Goal: Task Accomplishment & Management: Manage account settings

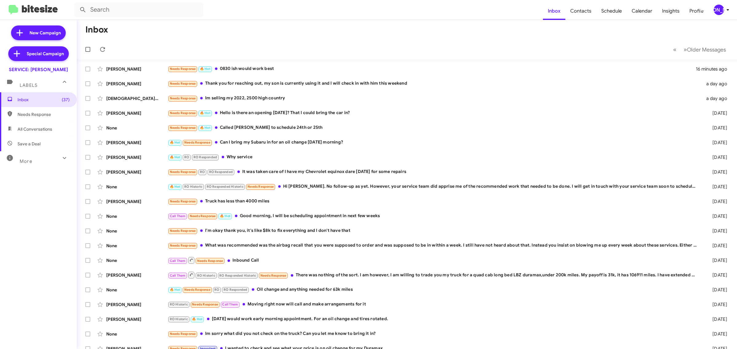
click at [729, 13] on icon at bounding box center [727, 9] width 7 height 7
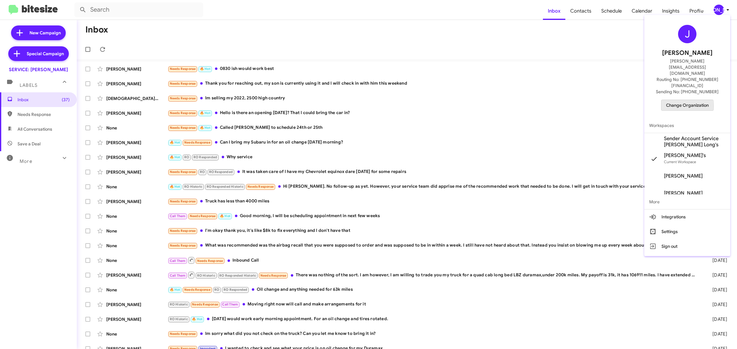
click at [676, 100] on span "Change Organization" at bounding box center [687, 105] width 43 height 10
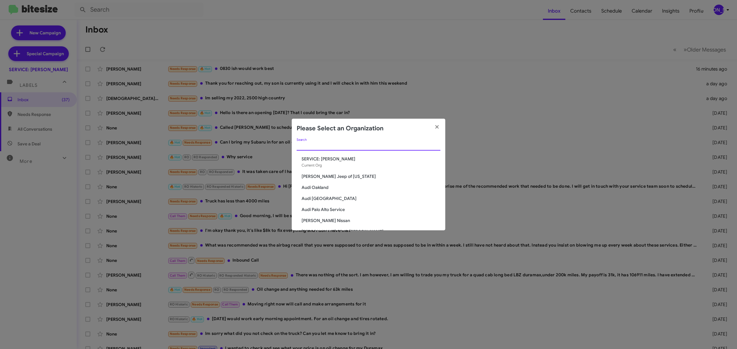
click at [369, 144] on input "Search" at bounding box center [369, 146] width 144 height 5
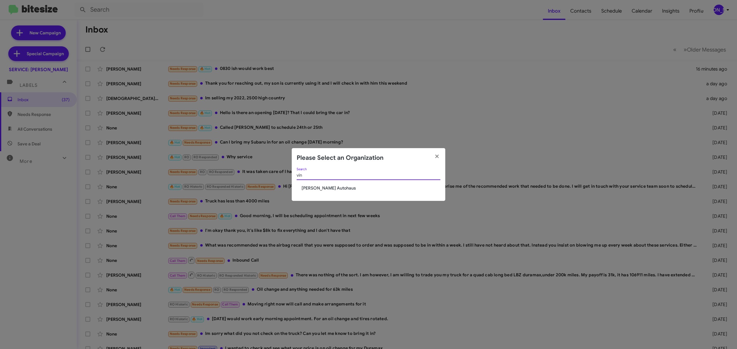
type input "vin"
click at [330, 188] on span "[PERSON_NAME] Autohaus" at bounding box center [371, 188] width 139 height 6
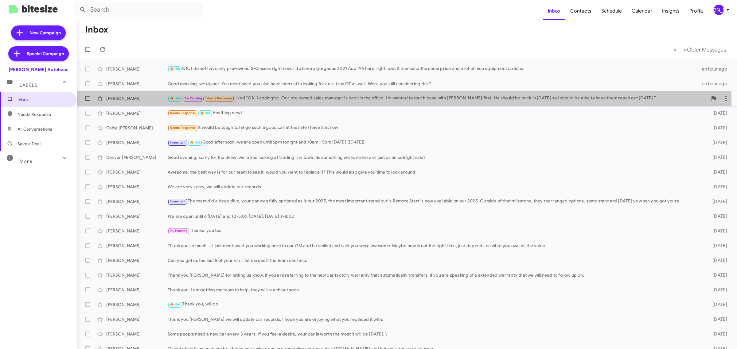
click at [302, 100] on div "🔥 Hot Try Pausing Needs Response Liked “OK, I apologize. Our pre owned sales ma…" at bounding box center [438, 98] width 540 height 7
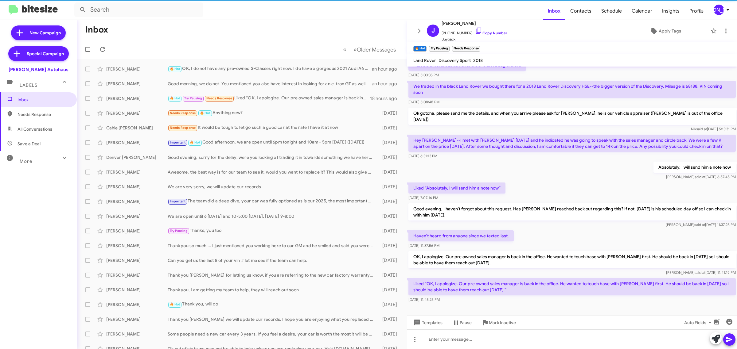
scroll to position [247, 0]
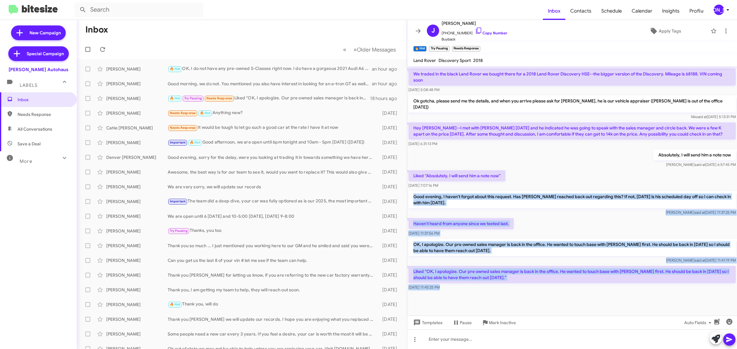
drag, startPoint x: 411, startPoint y: 191, endPoint x: 531, endPoint y: 289, distance: 155.8
click at [531, 289] on cdk-virtual-scroll-viewport "Reaching out to see if you are available this afternoon if I brought the vehicl…" at bounding box center [572, 191] width 330 height 249
copy div "Good evening, I haven't forgot about this request. Has Harry reached back out r…"
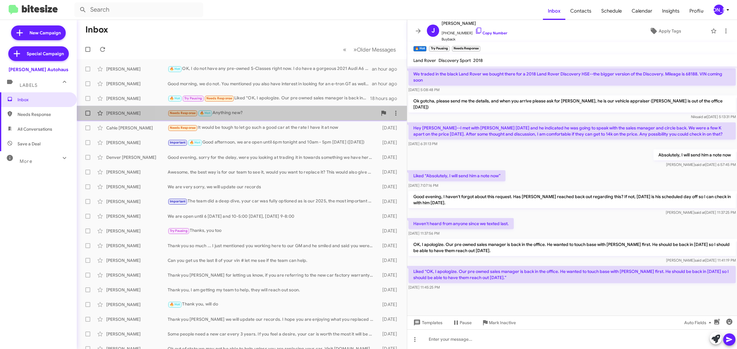
click at [245, 115] on div "Needs Response 🔥 Hot Anything new?" at bounding box center [273, 113] width 210 height 7
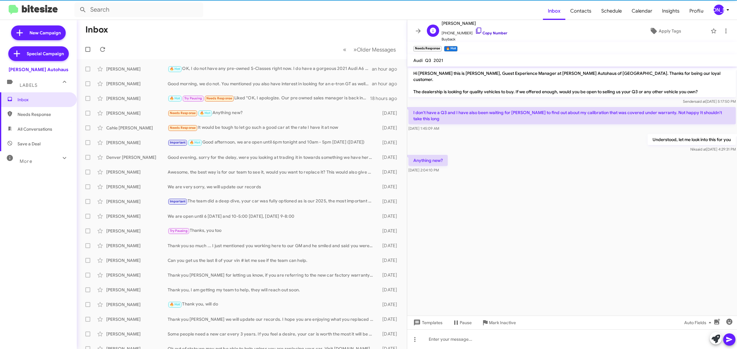
click at [480, 33] on link "Copy Number" at bounding box center [491, 33] width 32 height 5
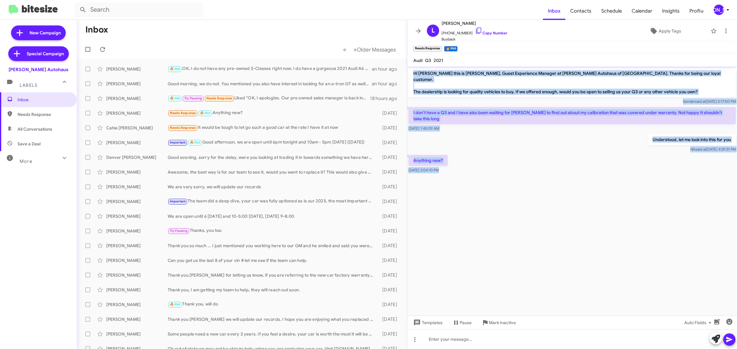
drag, startPoint x: 435, startPoint y: 73, endPoint x: 517, endPoint y: 197, distance: 148.4
click at [517, 197] on cdk-virtual-scroll-viewport "Hi Linda this is Aubrey Devers, Guest Experience Manager at Vin Devers Autohaus…" at bounding box center [572, 191] width 330 height 249
copy div "Hi Linda this is Aubrey Devers, Guest Experience Manager at Vin Devers Autohaus…"
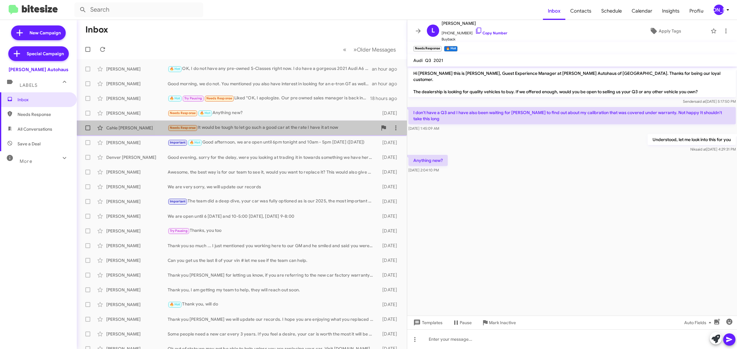
click at [243, 127] on div "Needs Response It would be tough to let go such a good car at the rate I have i…" at bounding box center [273, 127] width 210 height 7
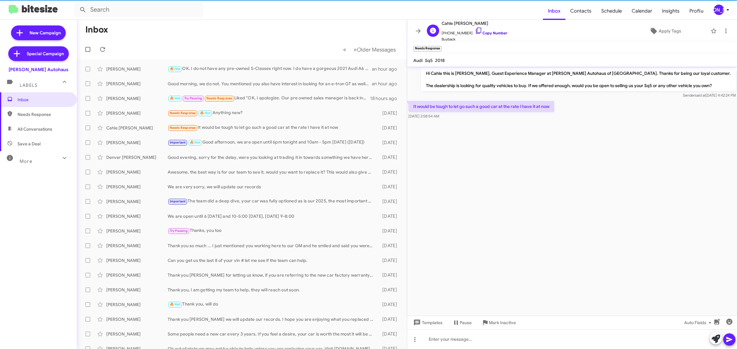
click at [487, 31] on link "Copy Number" at bounding box center [491, 33] width 32 height 5
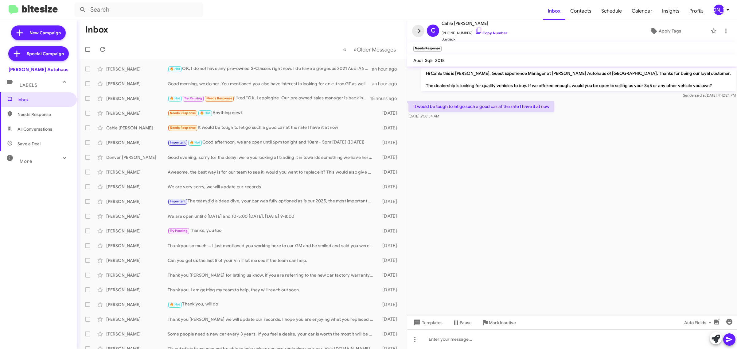
click at [414, 31] on span at bounding box center [418, 30] width 12 height 7
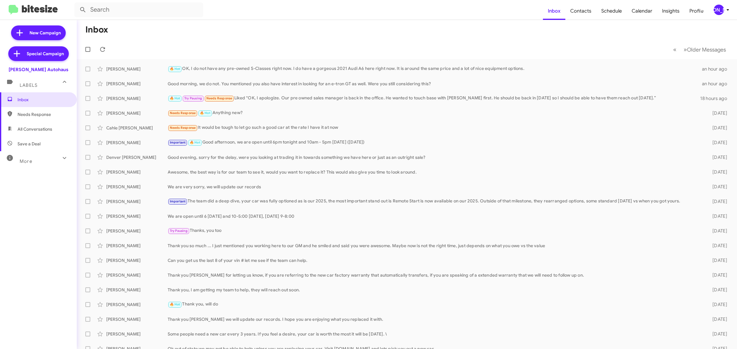
click at [717, 13] on div "[PERSON_NAME]" at bounding box center [719, 10] width 10 height 10
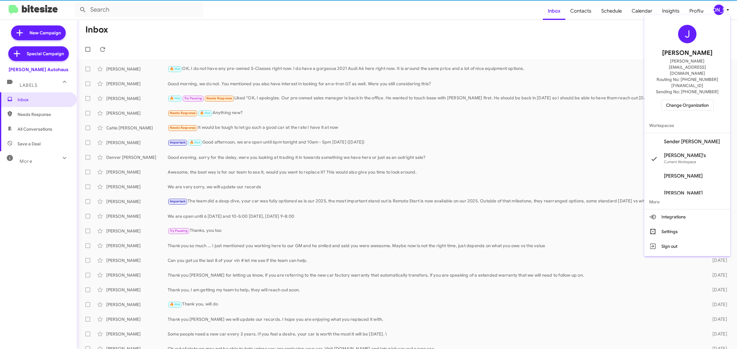
click at [694, 100] on span "Change Organization" at bounding box center [687, 105] width 43 height 10
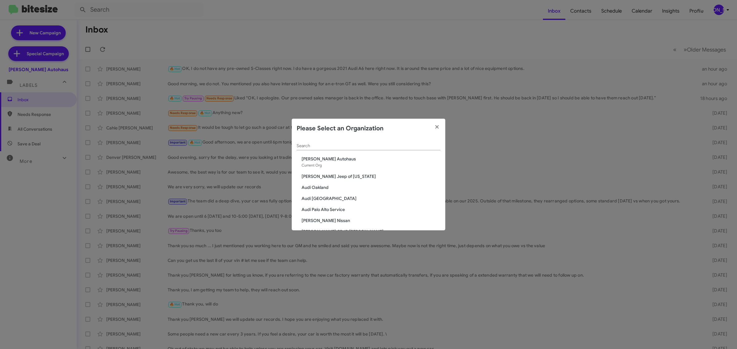
click at [372, 146] on input "Search" at bounding box center [369, 146] width 144 height 5
type input "ba"
click at [326, 183] on span "[PERSON_NAME] Ford" at bounding box center [371, 181] width 139 height 6
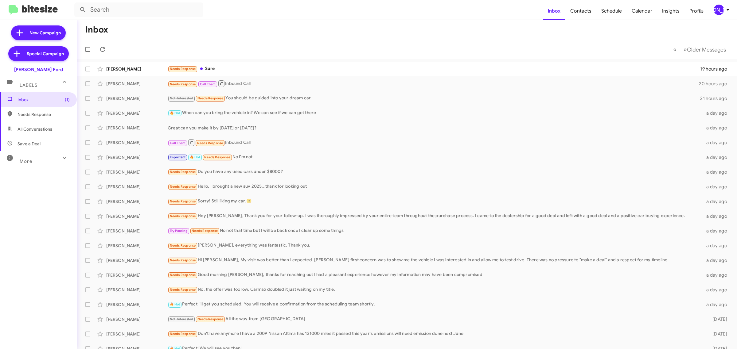
click at [720, 10] on div "[PERSON_NAME]" at bounding box center [719, 10] width 10 height 10
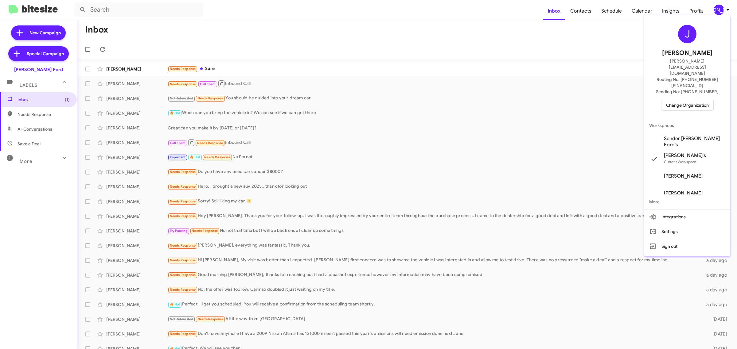
click at [481, 26] on div at bounding box center [368, 174] width 737 height 349
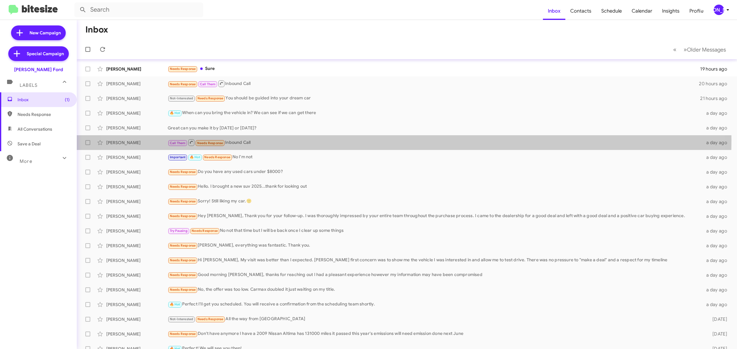
scroll to position [7, 0]
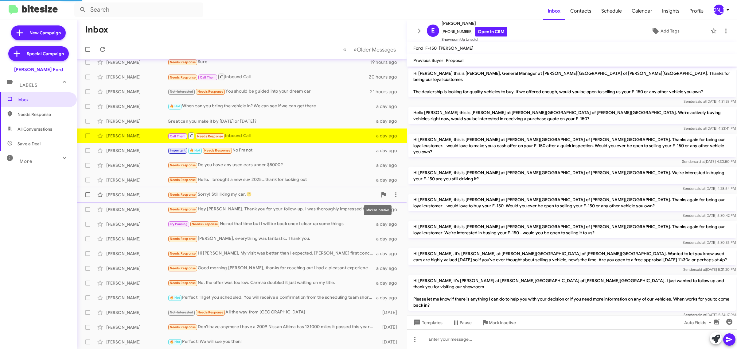
scroll to position [16, 0]
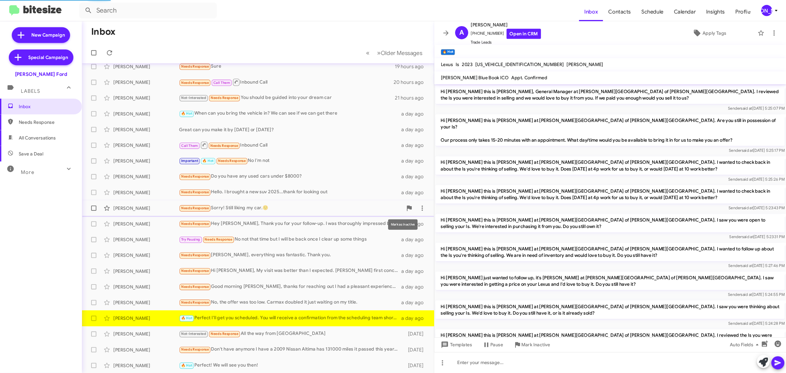
scroll to position [176, 0]
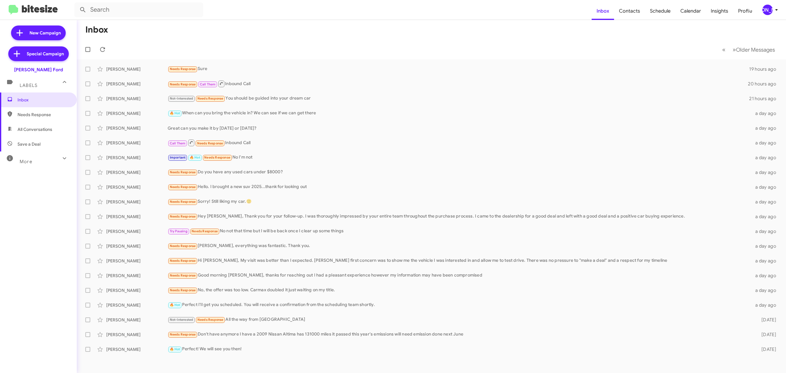
click at [506, 26] on mat-toolbar-row "Inbox" at bounding box center [431, 30] width 709 height 20
click at [88, 67] on span at bounding box center [87, 69] width 5 height 5
click at [88, 72] on input "checkbox" at bounding box center [88, 72] width 0 height 0
checkbox input "true"
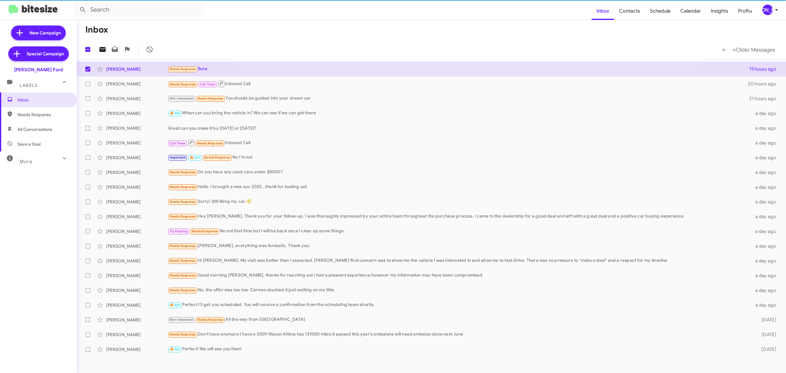
click at [102, 49] on icon at bounding box center [102, 49] width 7 height 7
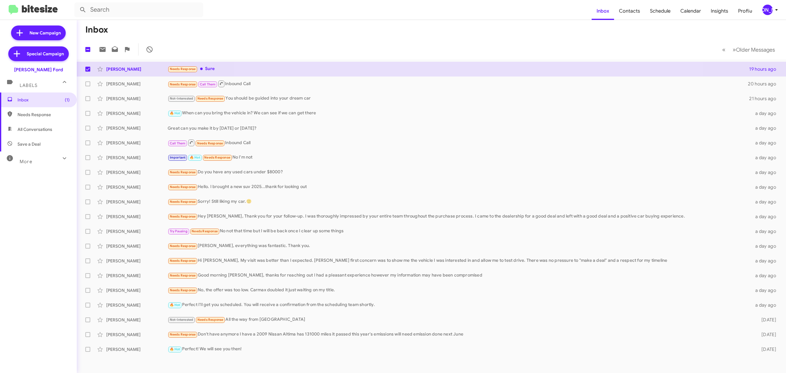
click at [737, 7] on div "[PERSON_NAME]" at bounding box center [767, 10] width 10 height 10
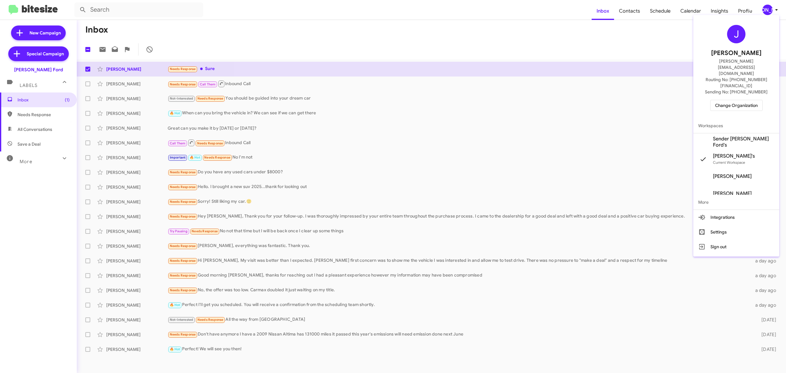
click at [737, 100] on span "Change Organization" at bounding box center [736, 105] width 43 height 10
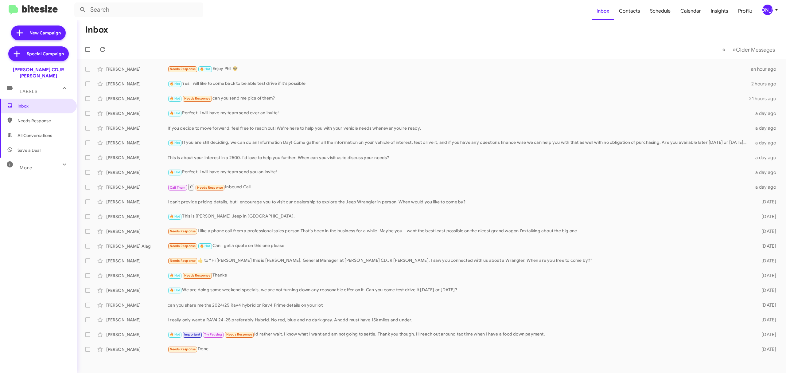
click at [774, 8] on icon at bounding box center [776, 9] width 7 height 7
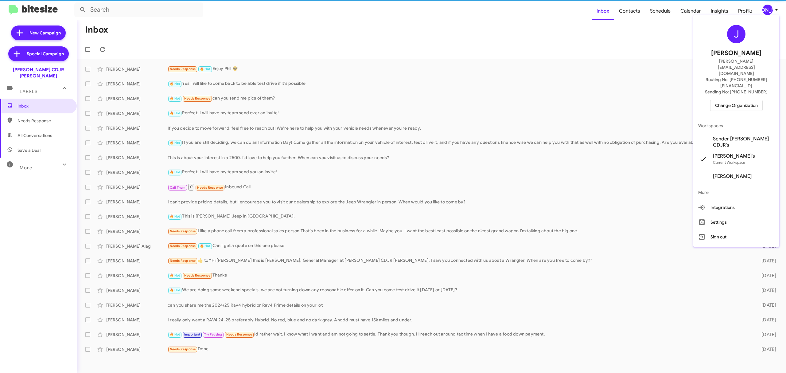
click at [744, 100] on span "Change Organization" at bounding box center [736, 105] width 43 height 10
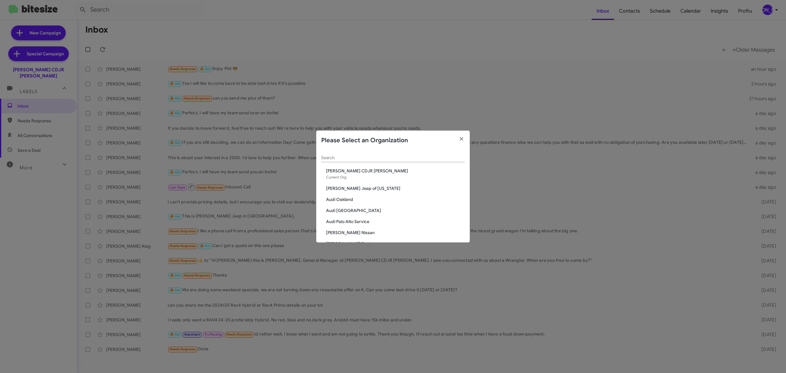
click at [388, 157] on input "Search" at bounding box center [393, 157] width 144 height 5
type input "che"
click at [385, 171] on span "[PERSON_NAME] Nissan Chesapeake" at bounding box center [395, 171] width 139 height 6
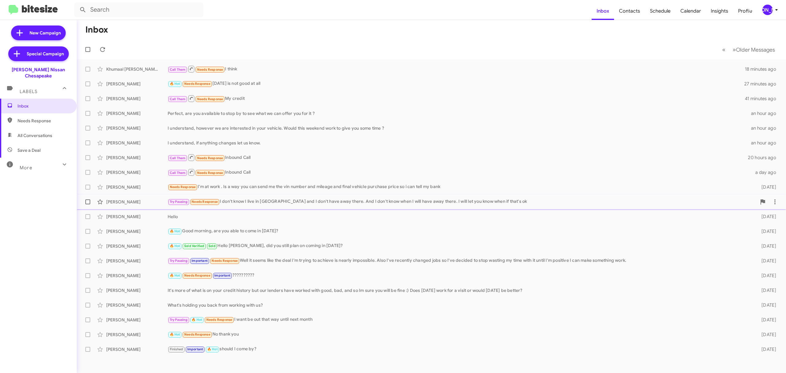
click at [88, 68] on span at bounding box center [87, 69] width 5 height 5
click at [88, 72] on input "checkbox" at bounding box center [88, 72] width 0 height 0
checkbox input "true"
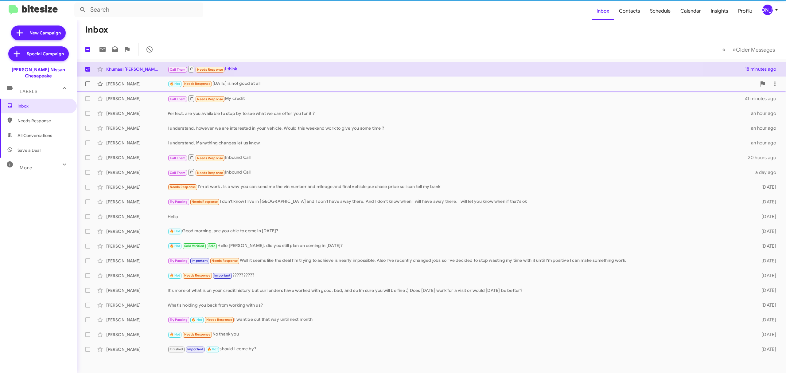
click at [88, 83] on span at bounding box center [87, 83] width 5 height 5
click at [88, 86] on input "checkbox" at bounding box center [88, 86] width 0 height 0
checkbox input "true"
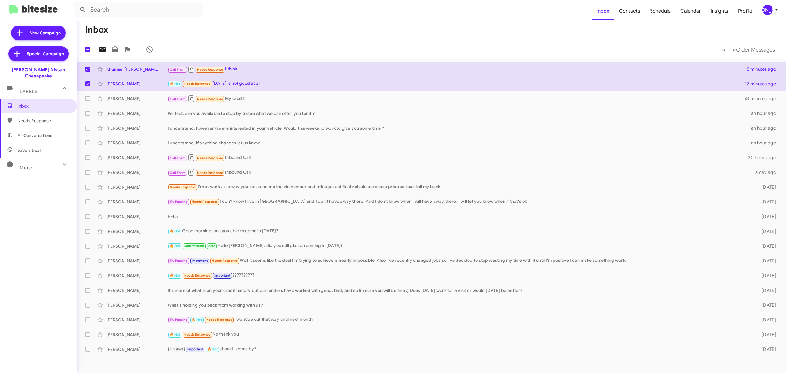
click at [102, 49] on icon at bounding box center [102, 49] width 7 height 7
click at [773, 10] on icon at bounding box center [776, 9] width 7 height 7
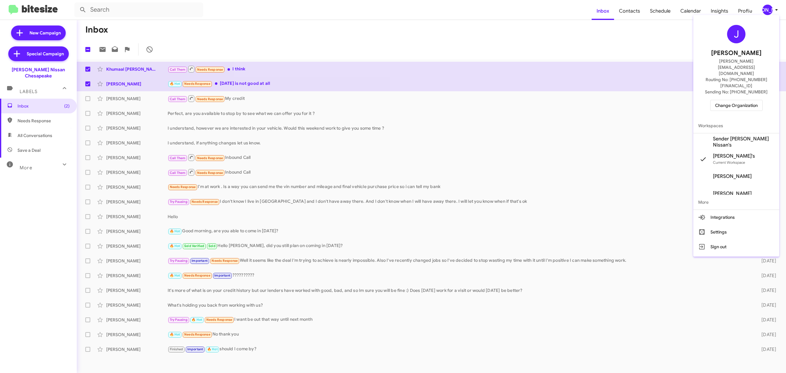
click at [734, 100] on span "Change Organization" at bounding box center [736, 105] width 43 height 10
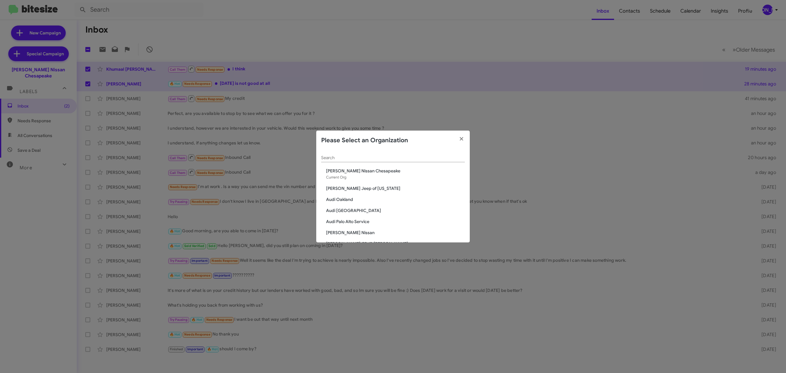
click at [382, 156] on input "Search" at bounding box center [393, 157] width 144 height 5
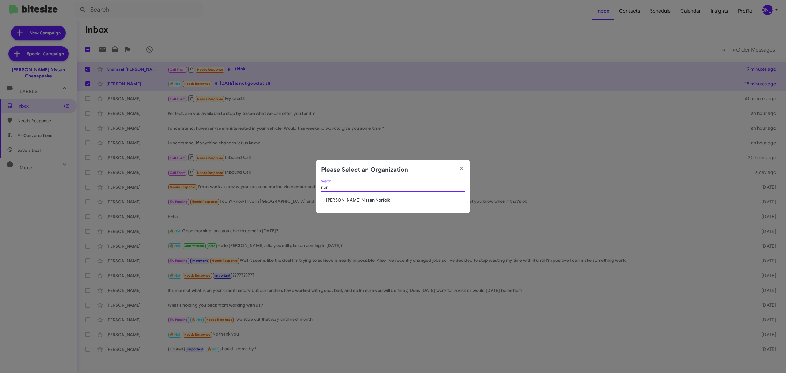
type input "nor"
click at [378, 200] on span "[PERSON_NAME] Nissan Norfolk" at bounding box center [395, 200] width 139 height 6
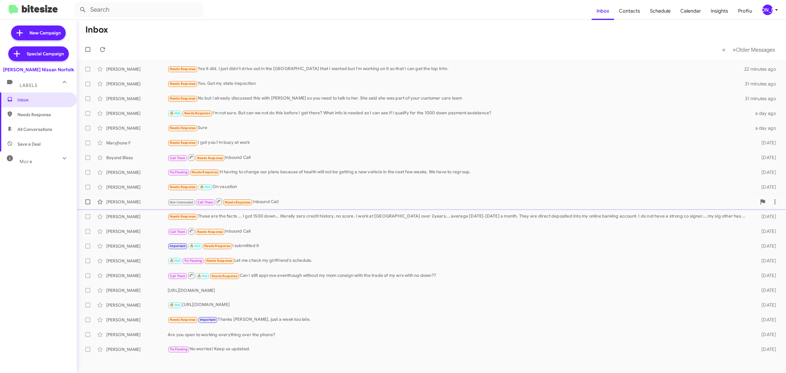
click at [87, 99] on span at bounding box center [87, 98] width 5 height 5
click at [88, 101] on input "checkbox" at bounding box center [88, 101] width 0 height 0
checkbox input "true"
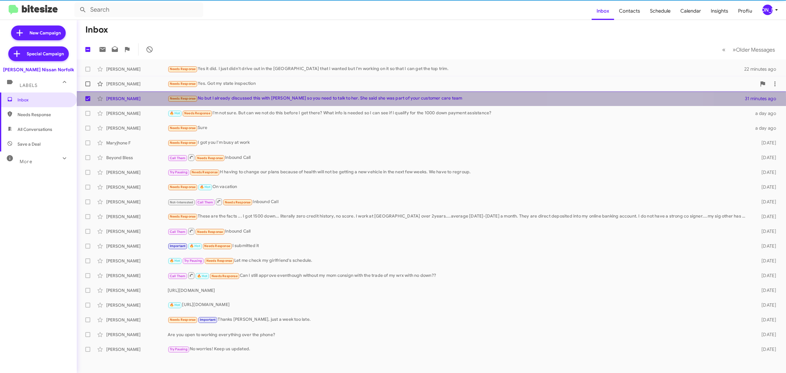
click at [88, 84] on span at bounding box center [87, 83] width 5 height 5
click at [88, 86] on input "checkbox" at bounding box center [88, 86] width 0 height 0
checkbox input "true"
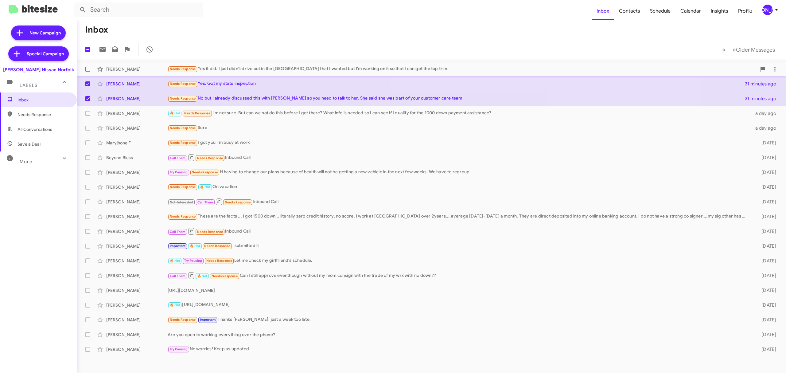
click at [88, 69] on span at bounding box center [87, 69] width 5 height 5
click at [88, 72] on input "checkbox" at bounding box center [88, 72] width 0 height 0
checkbox input "true"
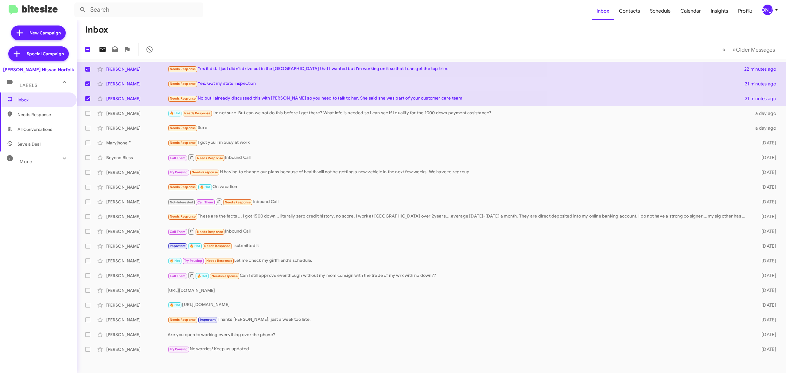
click at [102, 48] on icon at bounding box center [102, 49] width 6 height 5
click at [101, 49] on icon at bounding box center [102, 49] width 7 height 7
click at [768, 10] on div "[PERSON_NAME]" at bounding box center [767, 10] width 10 height 10
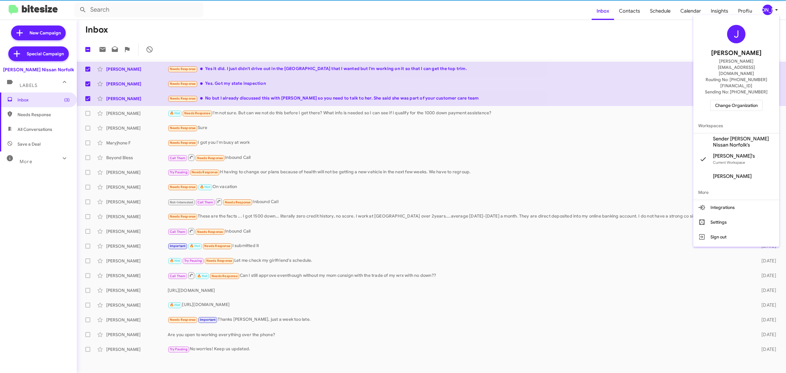
click at [742, 100] on span "Change Organization" at bounding box center [736, 105] width 43 height 10
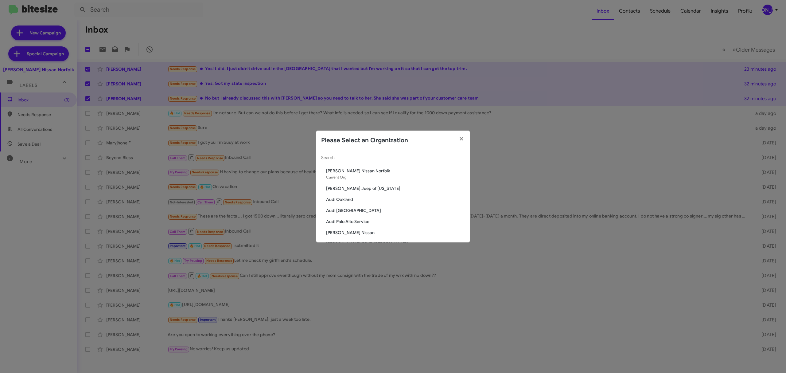
click at [410, 160] on input "Search" at bounding box center [393, 157] width 144 height 5
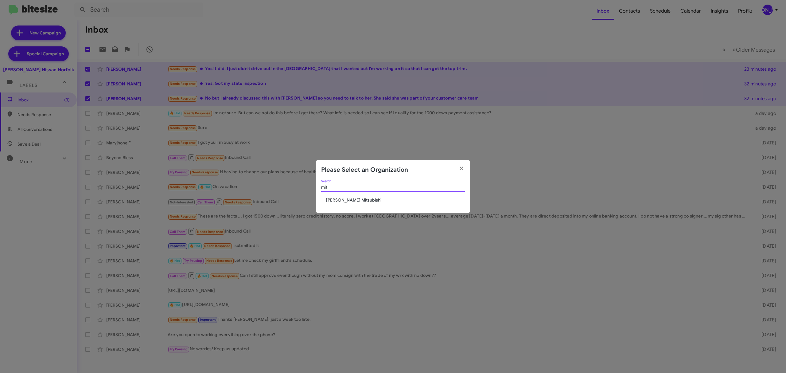
type input "mit"
click at [356, 200] on span "[PERSON_NAME] Mitsubishi" at bounding box center [395, 200] width 139 height 6
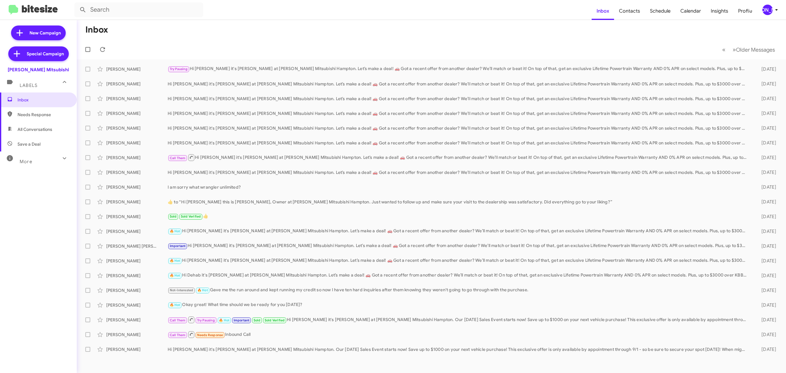
click at [768, 11] on div "[PERSON_NAME]" at bounding box center [767, 10] width 10 height 10
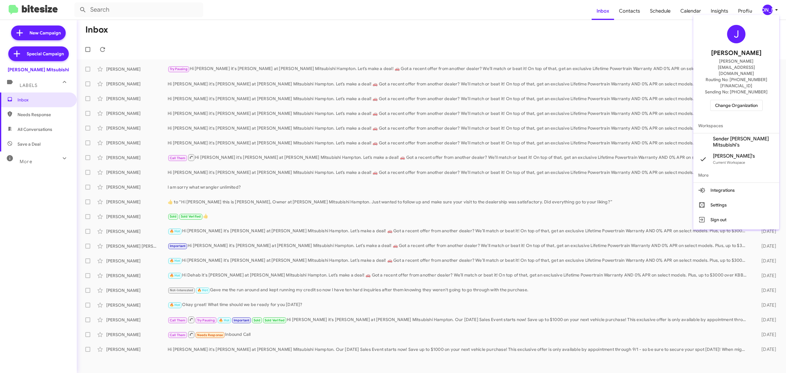
click at [737, 100] on span "Change Organization" at bounding box center [736, 105] width 43 height 10
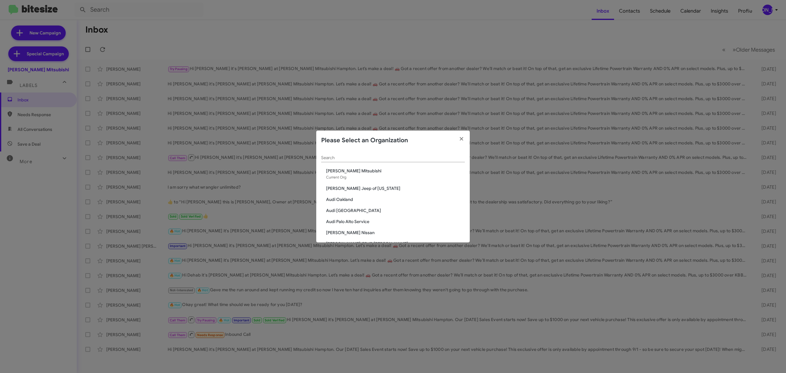
click at [410, 157] on input "Search" at bounding box center [393, 157] width 144 height 5
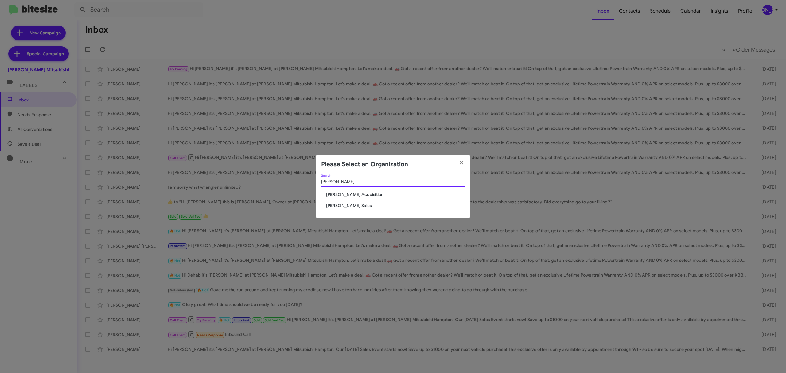
type input "tony"
click at [359, 207] on span "[PERSON_NAME] Sales" at bounding box center [395, 205] width 139 height 6
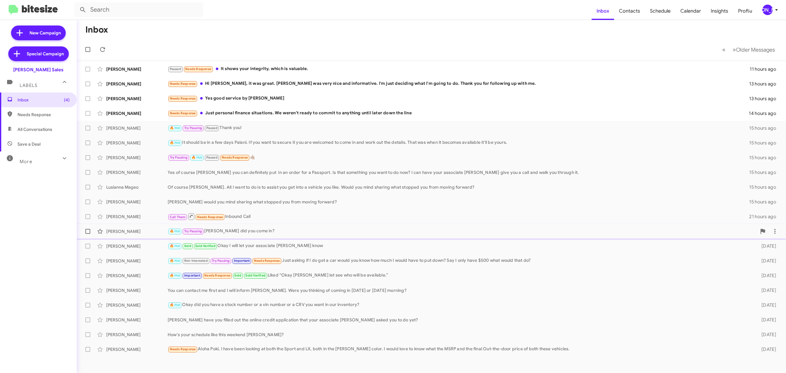
click at [123, 238] on span "[PERSON_NAME] Goodness 🔥 Hot Try Pausing [PERSON_NAME] did you come in? [DATE]" at bounding box center [431, 231] width 709 height 15
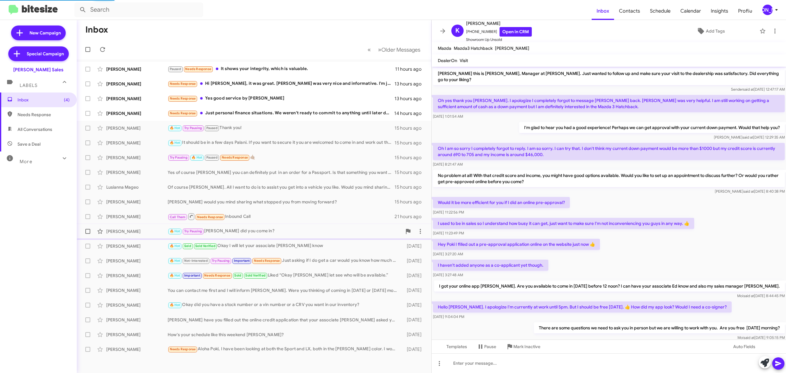
scroll to position [162, 0]
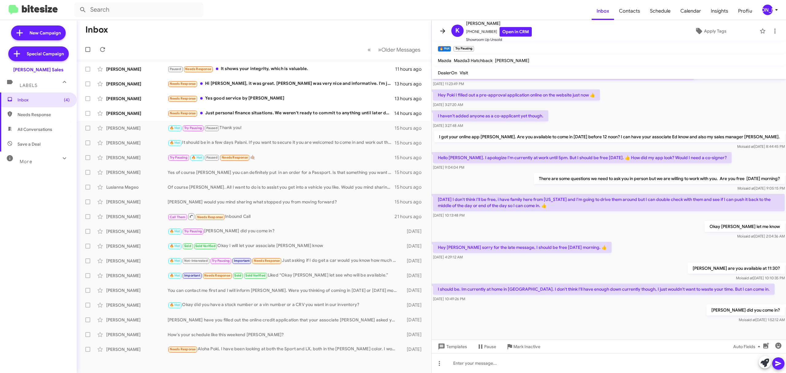
click at [442, 31] on icon at bounding box center [442, 31] width 5 height 5
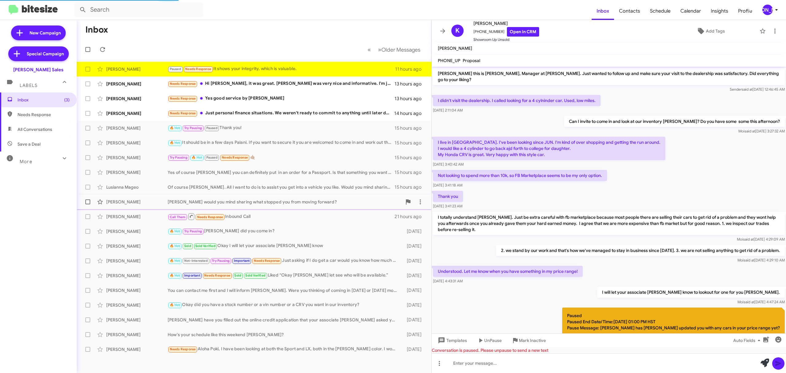
scroll to position [147, 0]
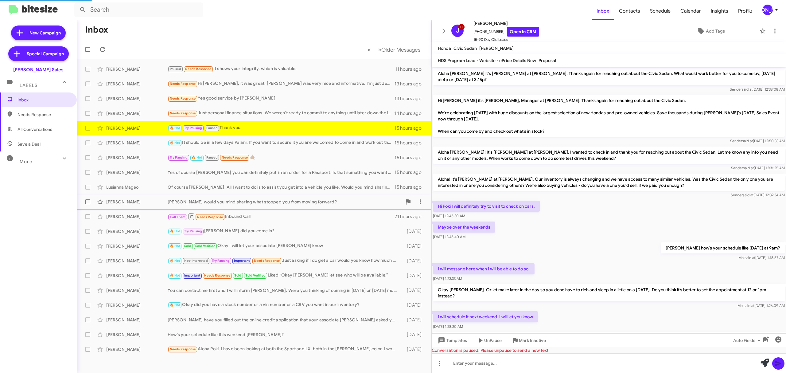
scroll to position [235, 0]
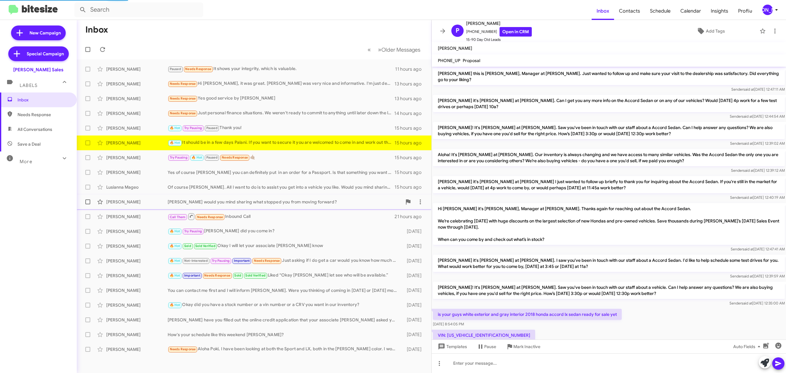
scroll to position [88, 0]
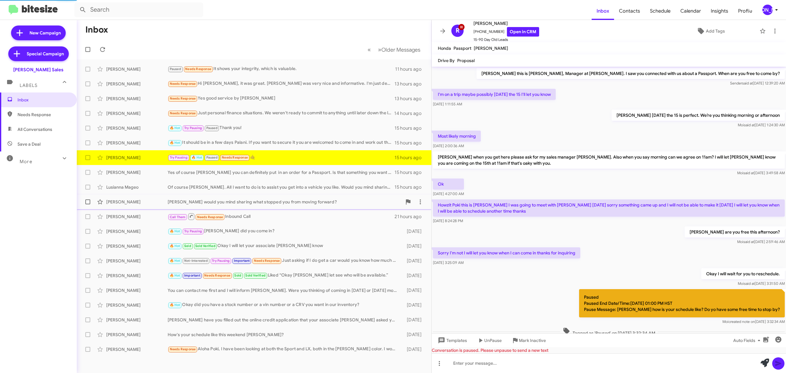
scroll to position [58, 0]
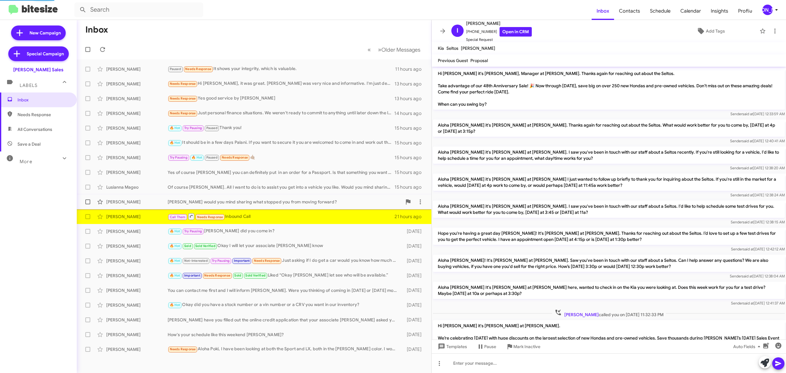
scroll to position [59, 0]
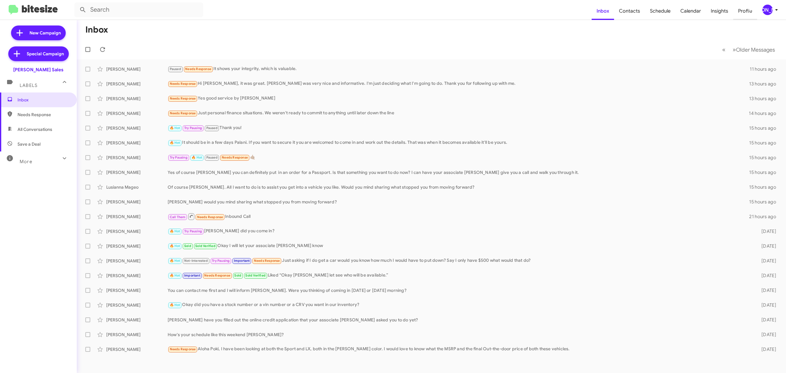
click at [753, 14] on span "Profile" at bounding box center [745, 11] width 24 height 18
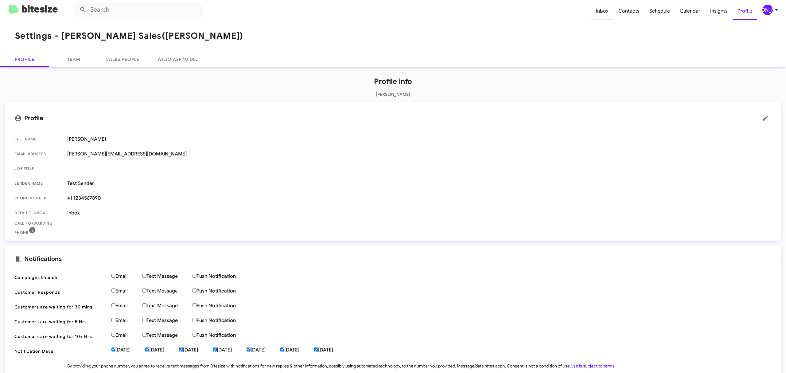
click at [604, 14] on span "Inbox" at bounding box center [602, 11] width 22 height 18
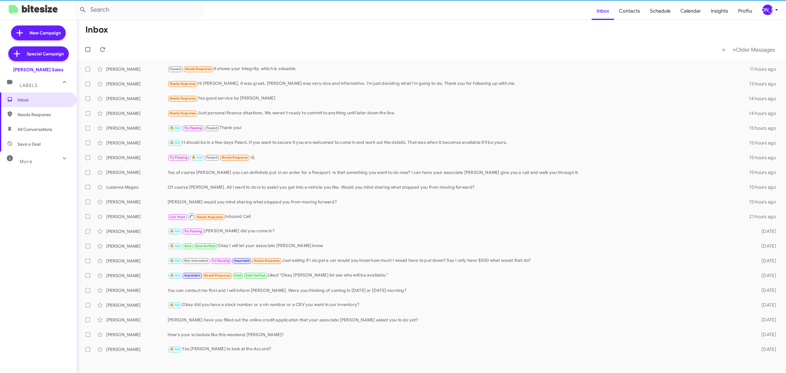
click at [769, 12] on div "[PERSON_NAME]" at bounding box center [767, 10] width 10 height 10
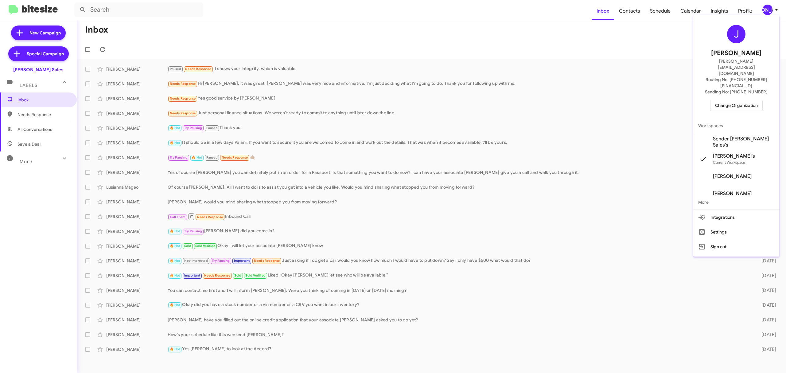
click at [735, 100] on span "Change Organization" at bounding box center [736, 105] width 43 height 10
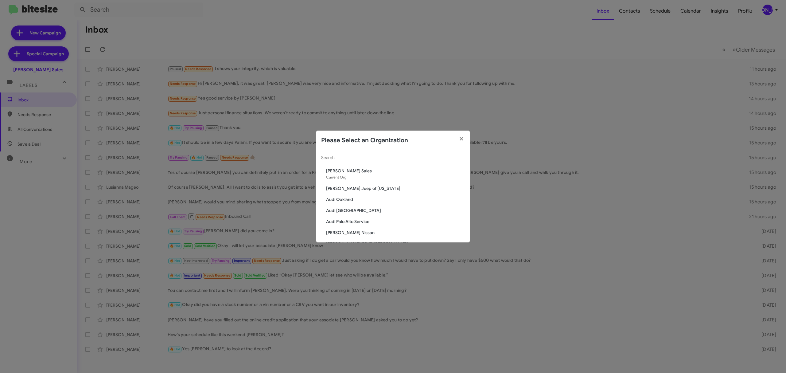
click at [388, 158] on input "Search" at bounding box center [393, 157] width 144 height 5
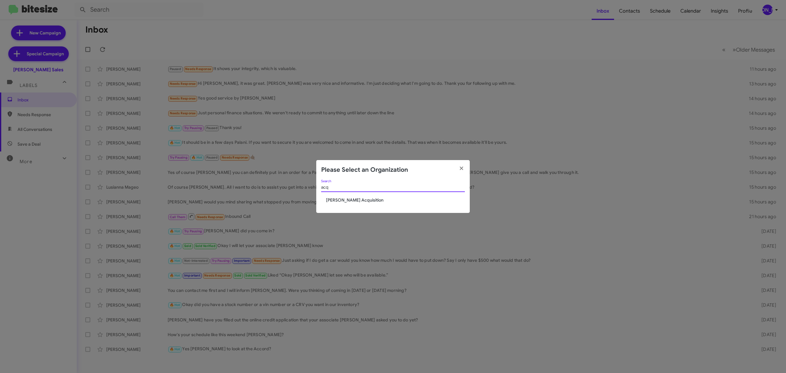
type input "acq"
click at [372, 200] on span "[PERSON_NAME] Acquisition" at bounding box center [395, 200] width 139 height 6
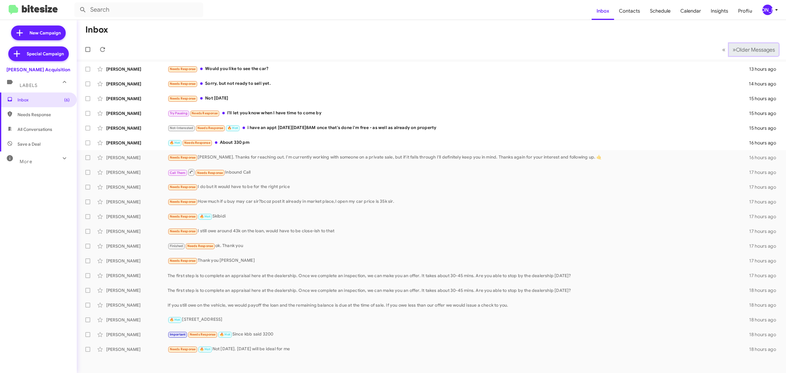
click at [760, 45] on button "» Next Older Messages" at bounding box center [754, 49] width 50 height 13
click at [749, 49] on span "Older Messages" at bounding box center [755, 49] width 39 height 7
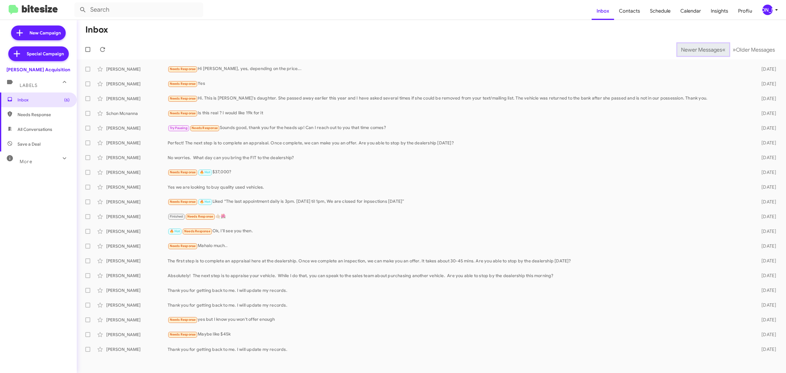
click at [699, 49] on span "Newer Messages" at bounding box center [701, 49] width 41 height 7
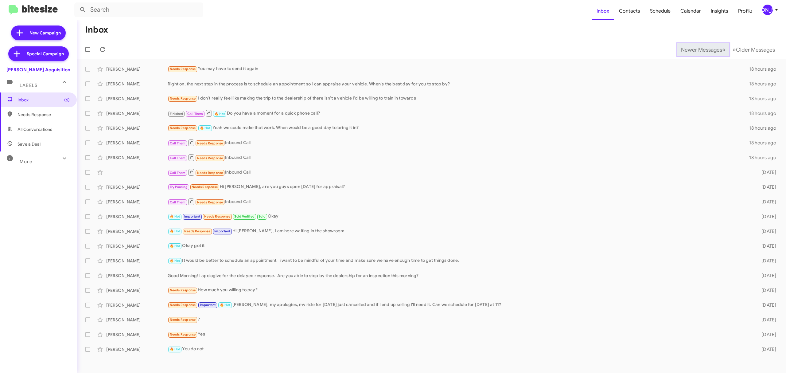
click at [697, 49] on span "Newer Messages" at bounding box center [701, 49] width 41 height 7
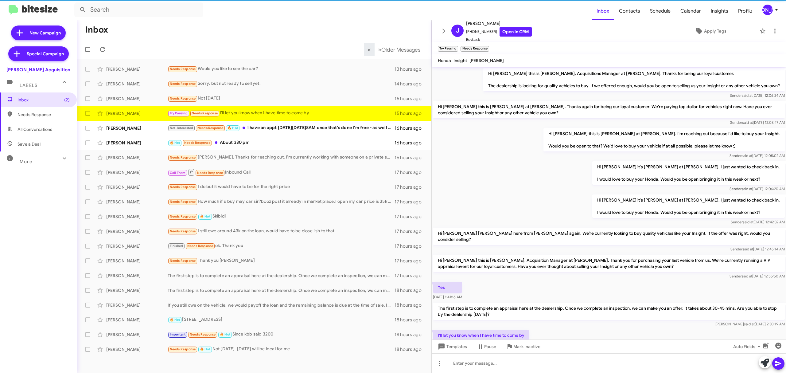
scroll to position [19, 0]
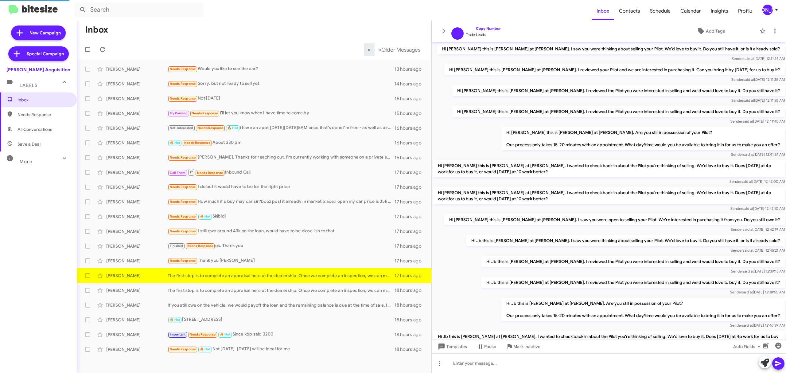
scroll to position [212, 0]
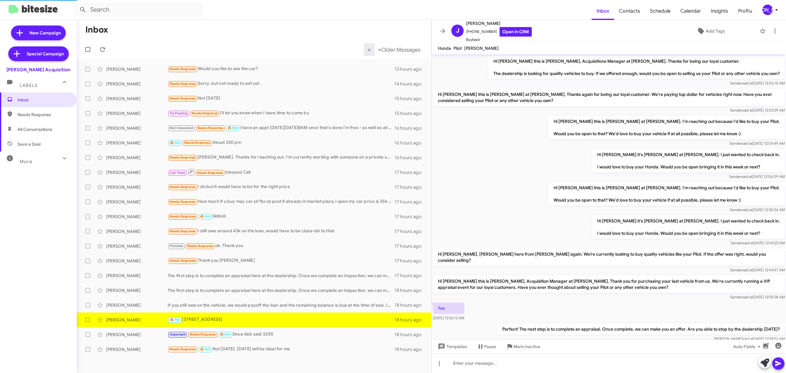
scroll to position [125, 0]
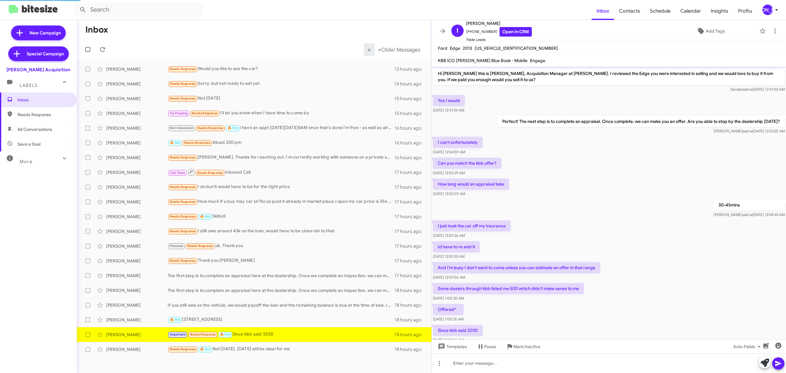
scroll to position [25, 0]
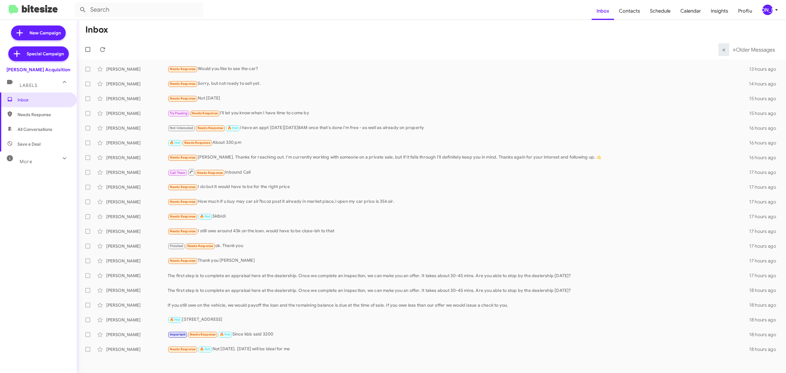
click at [88, 141] on span at bounding box center [87, 142] width 5 height 5
click at [88, 145] on input "checkbox" at bounding box center [88, 145] width 0 height 0
checkbox input "true"
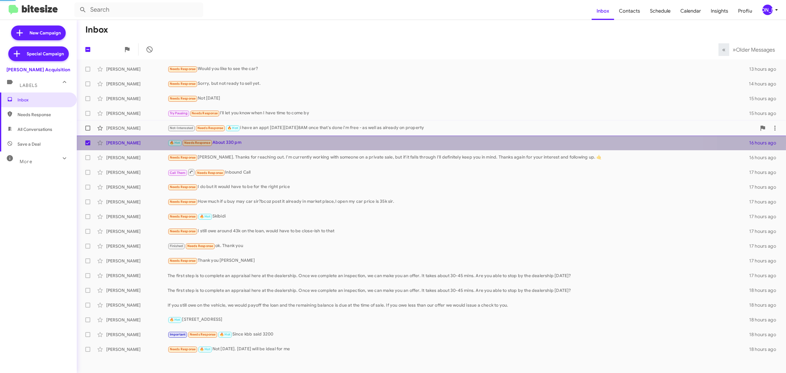
click at [87, 128] on span at bounding box center [87, 128] width 5 height 5
click at [88, 130] on input "checkbox" at bounding box center [88, 130] width 0 height 0
checkbox input "true"
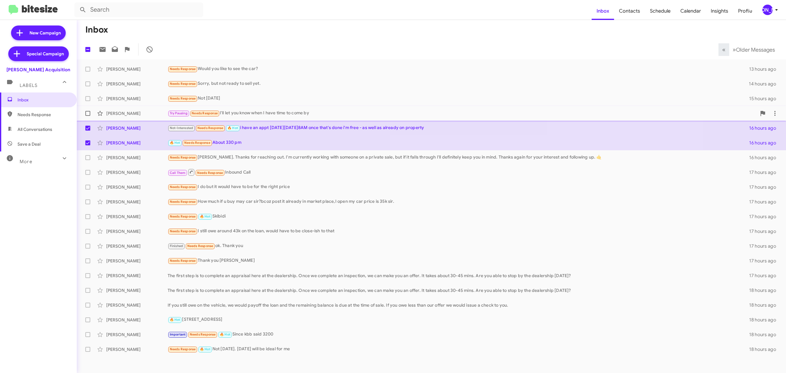
click at [88, 112] on span at bounding box center [87, 113] width 5 height 5
click at [88, 116] on input "checkbox" at bounding box center [88, 116] width 0 height 0
checkbox input "true"
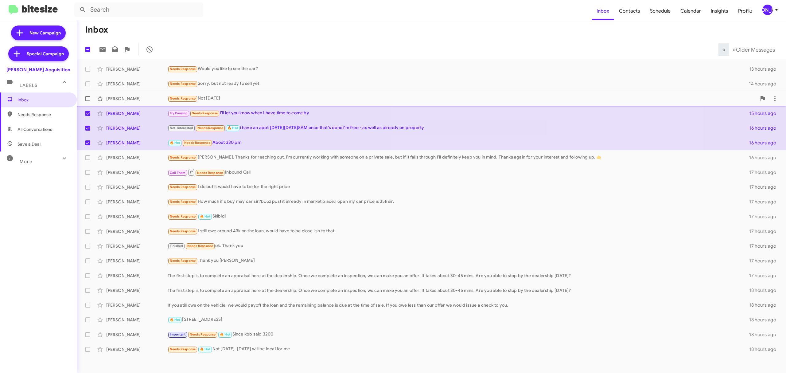
click at [88, 99] on span at bounding box center [87, 98] width 5 height 5
click at [88, 101] on input "checkbox" at bounding box center [88, 101] width 0 height 0
checkbox input "true"
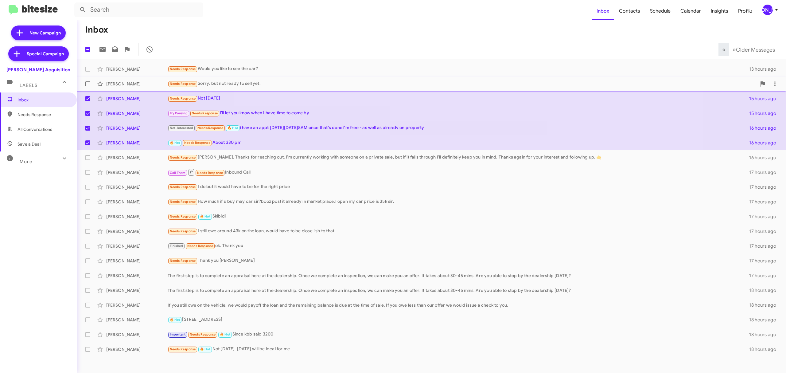
click at [89, 82] on span at bounding box center [87, 83] width 5 height 5
click at [88, 86] on input "checkbox" at bounding box center [88, 86] width 0 height 0
checkbox input "true"
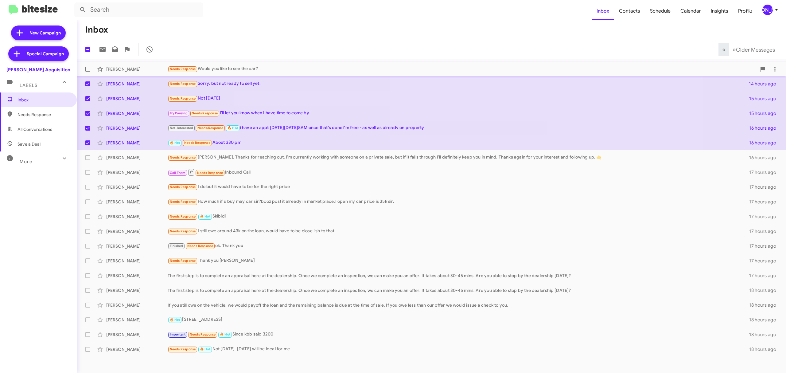
click at [89, 68] on span at bounding box center [87, 69] width 5 height 5
click at [88, 72] on input "checkbox" at bounding box center [88, 72] width 0 height 0
checkbox input "true"
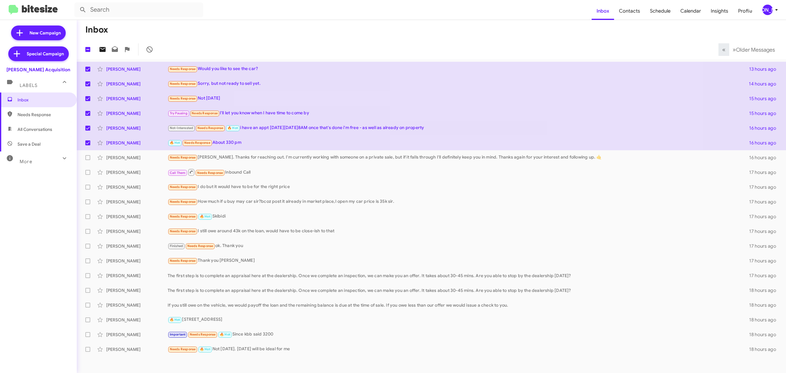
click at [100, 48] on icon at bounding box center [102, 49] width 6 height 5
